Goal: Task Accomplishment & Management: Complete application form

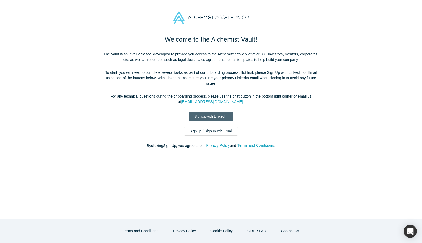
click at [208, 117] on link "Sign Up with LinkedIn" at bounding box center [211, 116] width 44 height 9
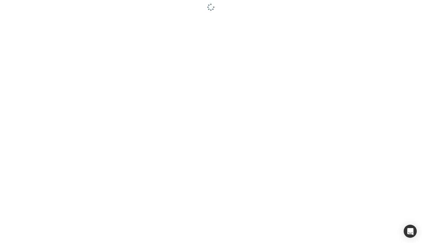
click at [287, 23] on div at bounding box center [211, 121] width 422 height 243
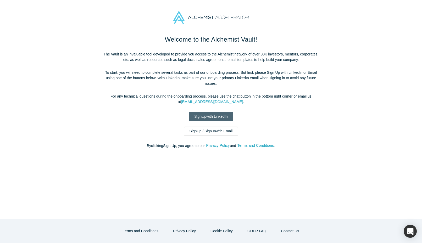
click at [207, 115] on link "Sign Up with LinkedIn" at bounding box center [211, 116] width 44 height 9
